Goal: Information Seeking & Learning: Learn about a topic

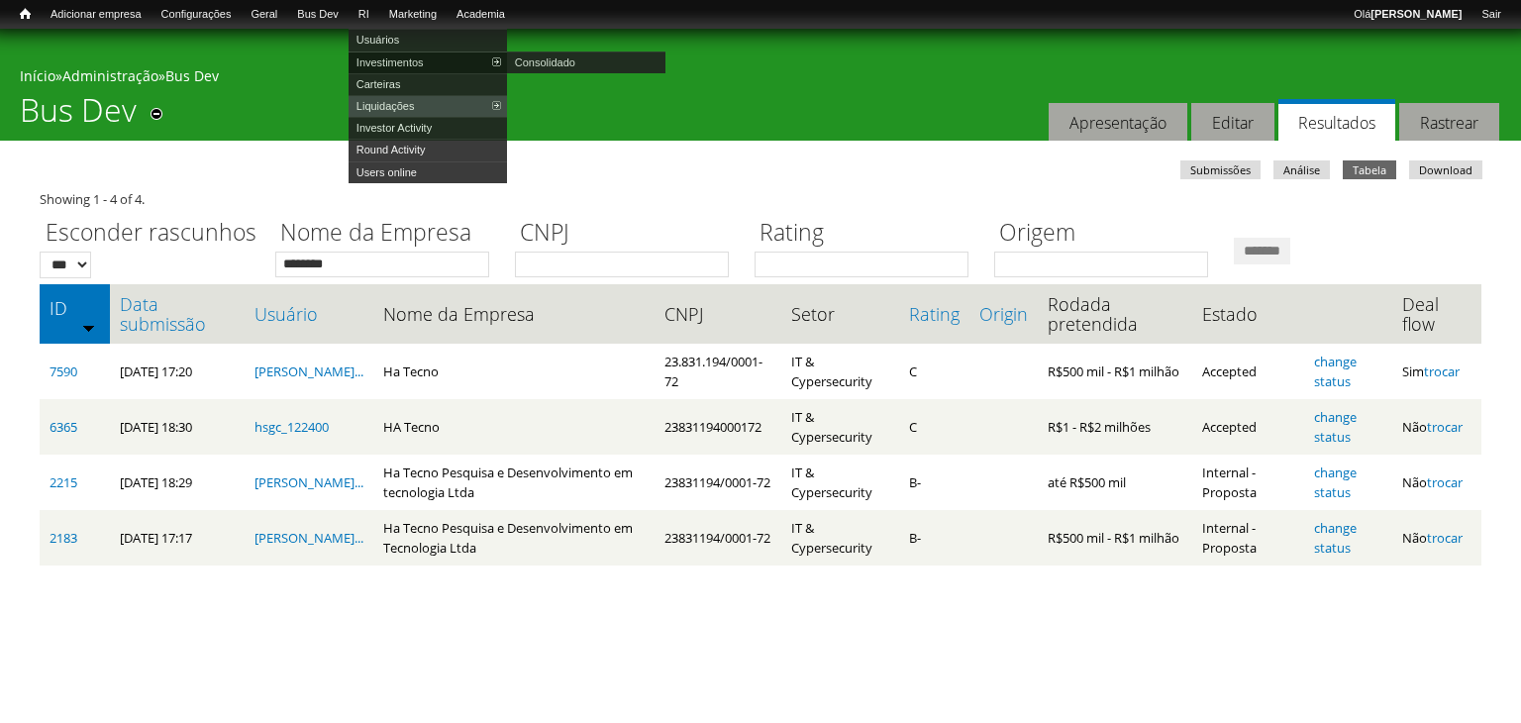
click at [397, 64] on link "Investimentos" at bounding box center [428, 62] width 158 height 22
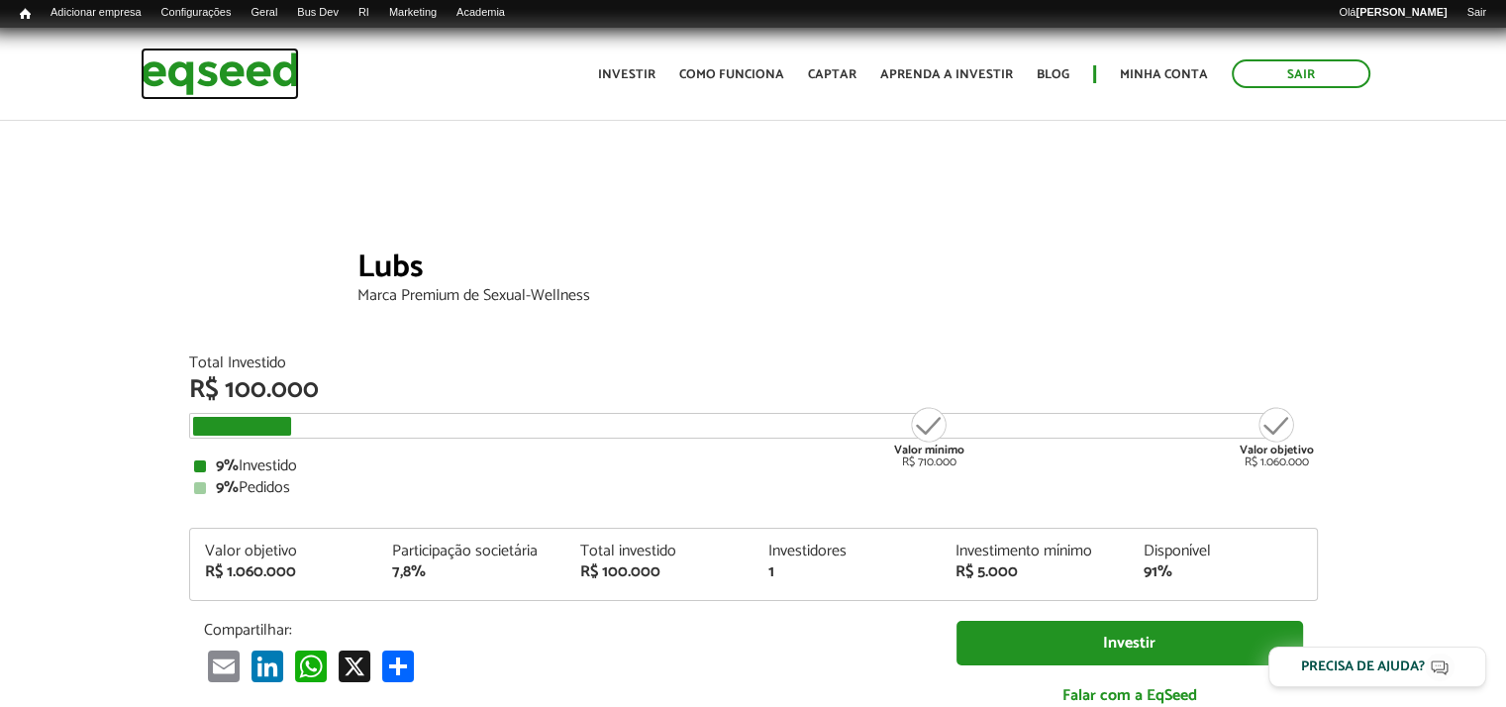
click at [194, 56] on img at bounding box center [220, 74] width 158 height 52
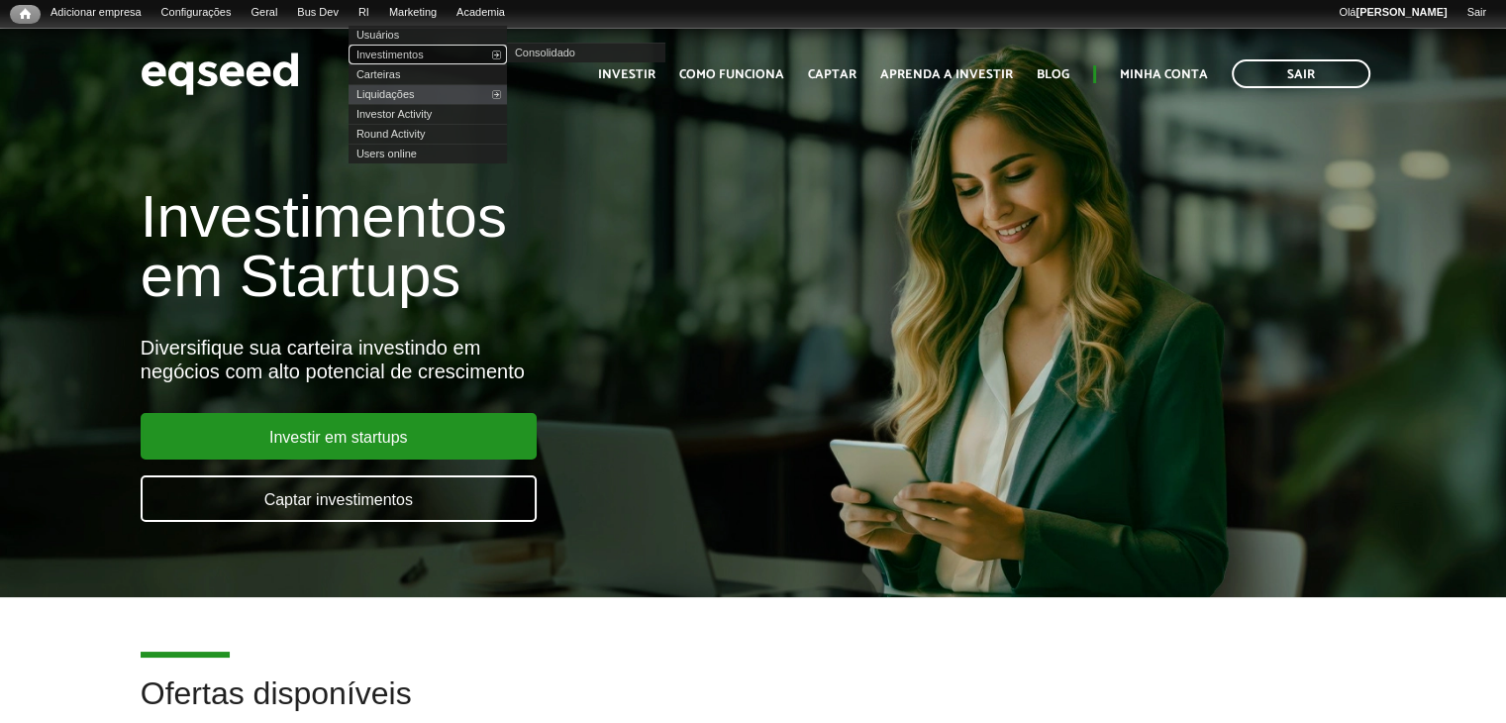
click at [386, 58] on link "Investimentos" at bounding box center [428, 55] width 158 height 20
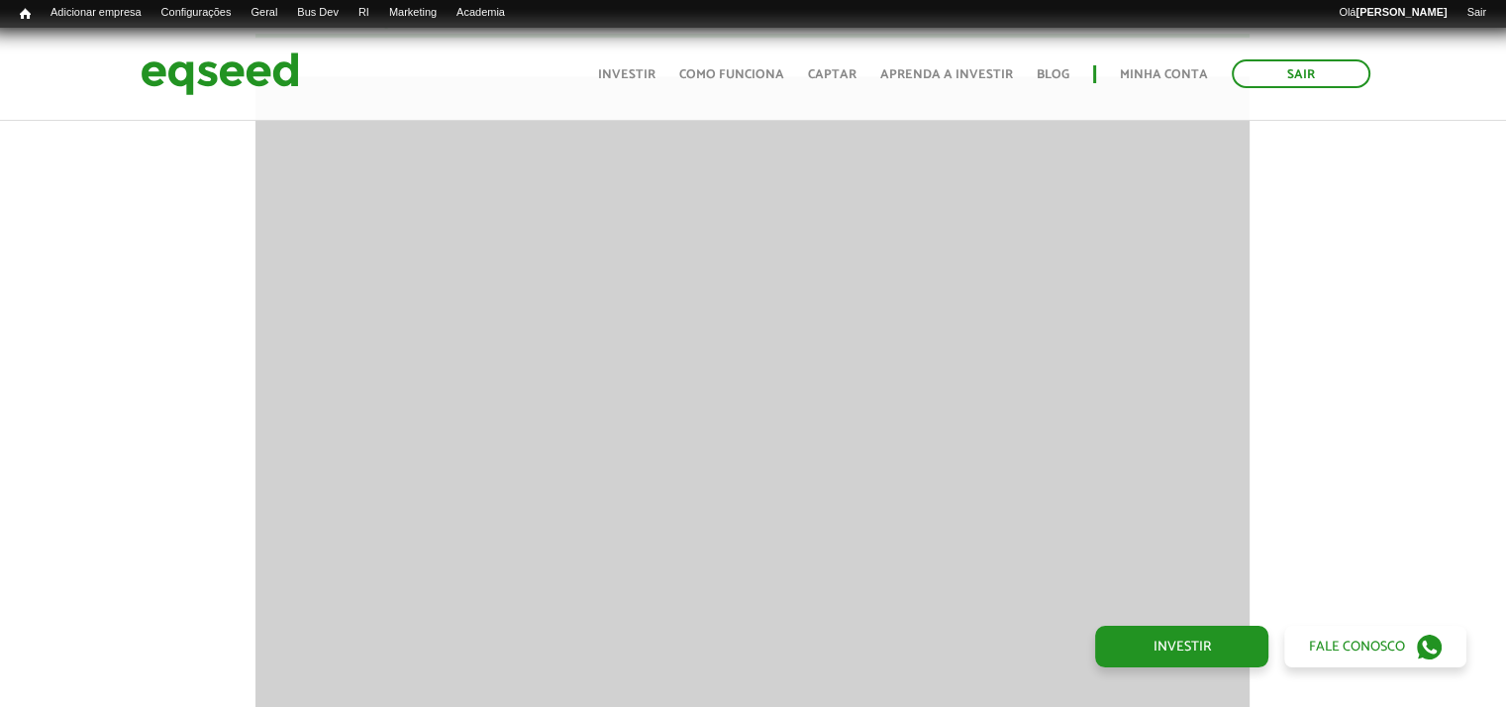
scroll to position [1584, 0]
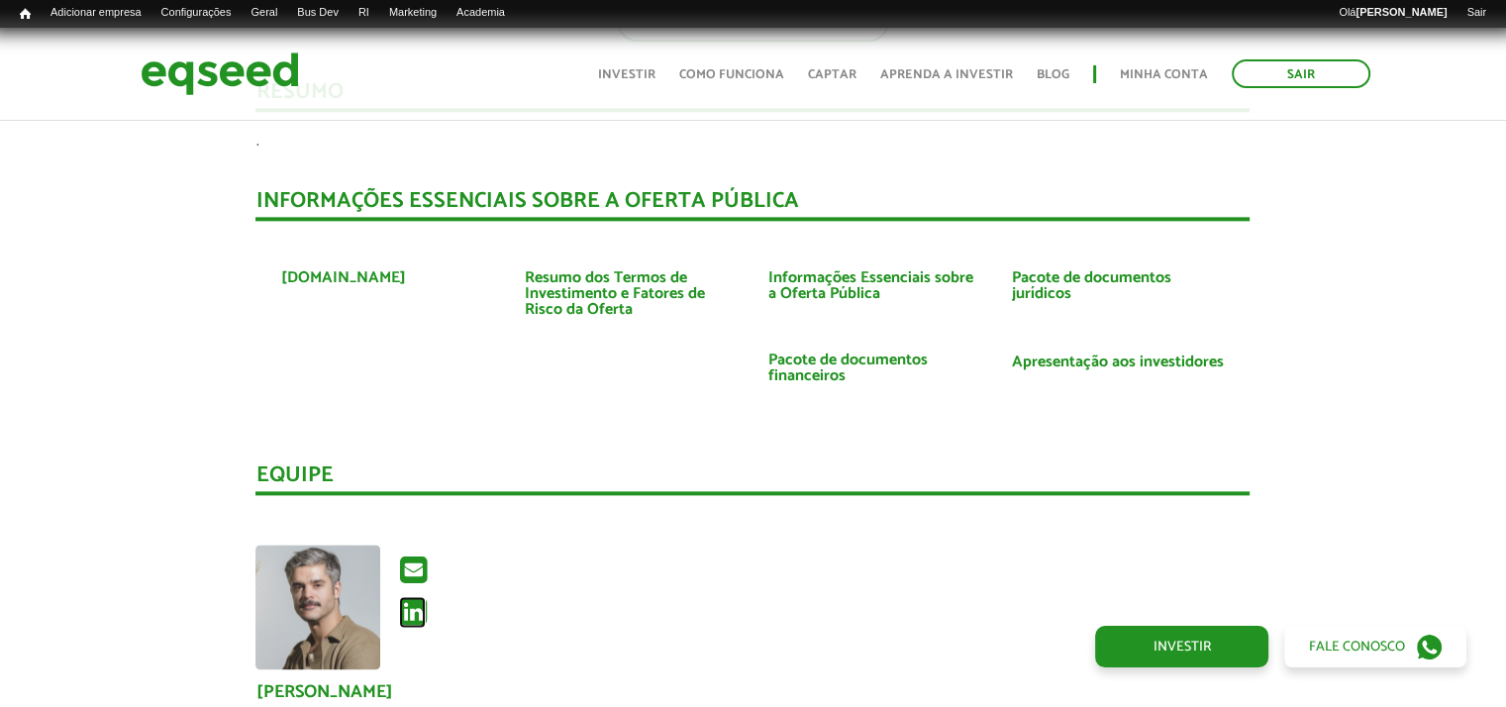
scroll to position [2376, 0]
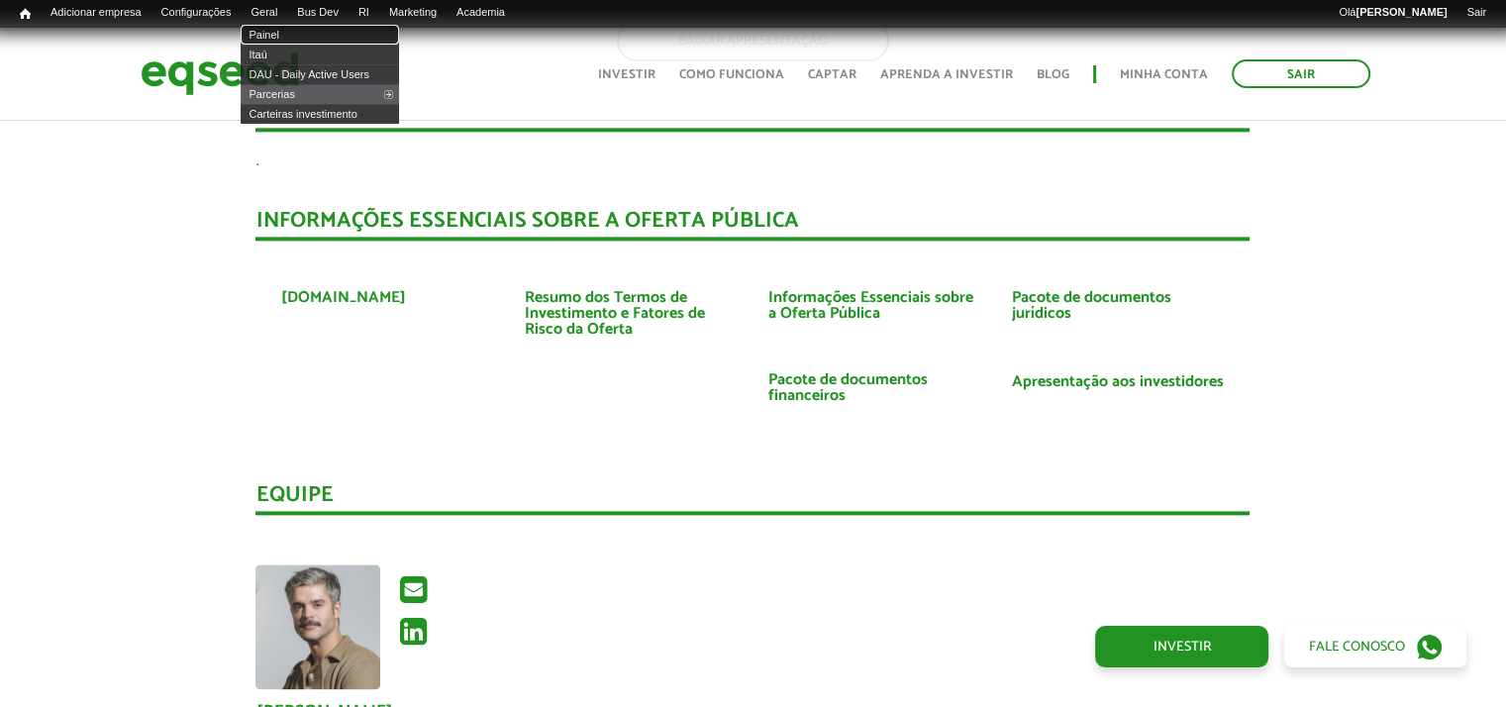
click at [281, 39] on link "Painel" at bounding box center [320, 35] width 158 height 20
